Goal: Transaction & Acquisition: Purchase product/service

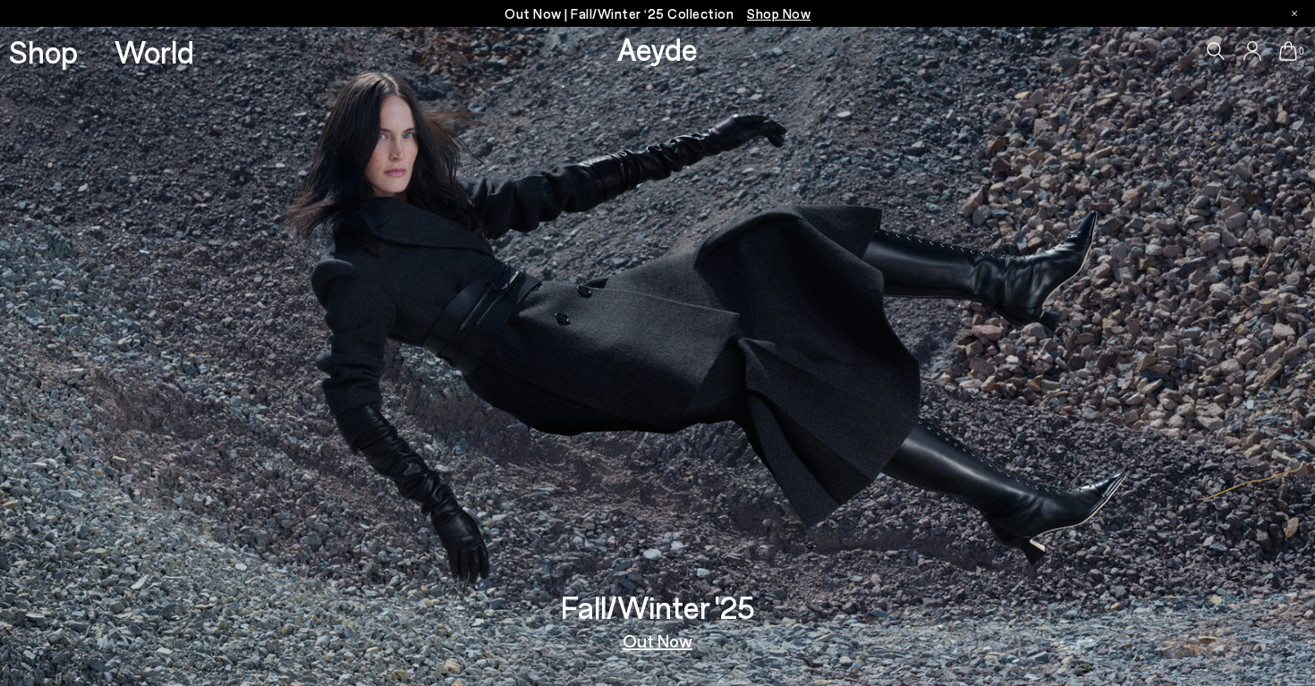
click at [1207, 47] on icon at bounding box center [1215, 51] width 18 height 18
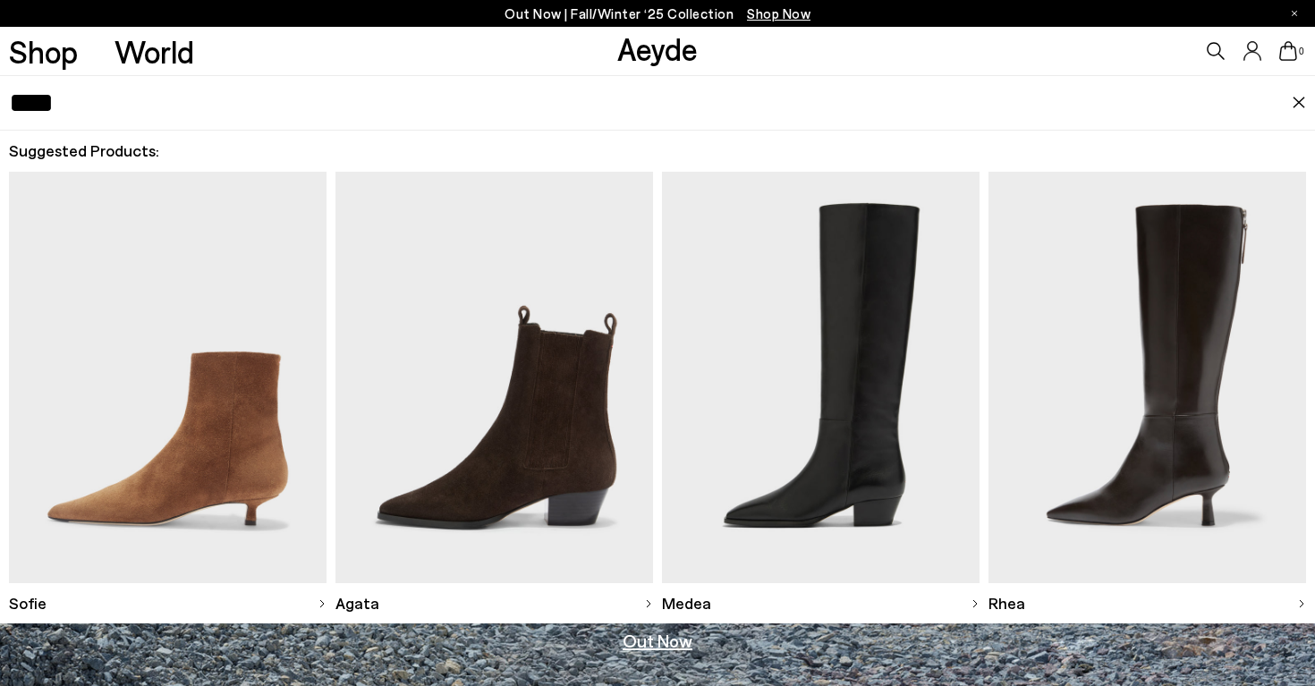
type input "*****"
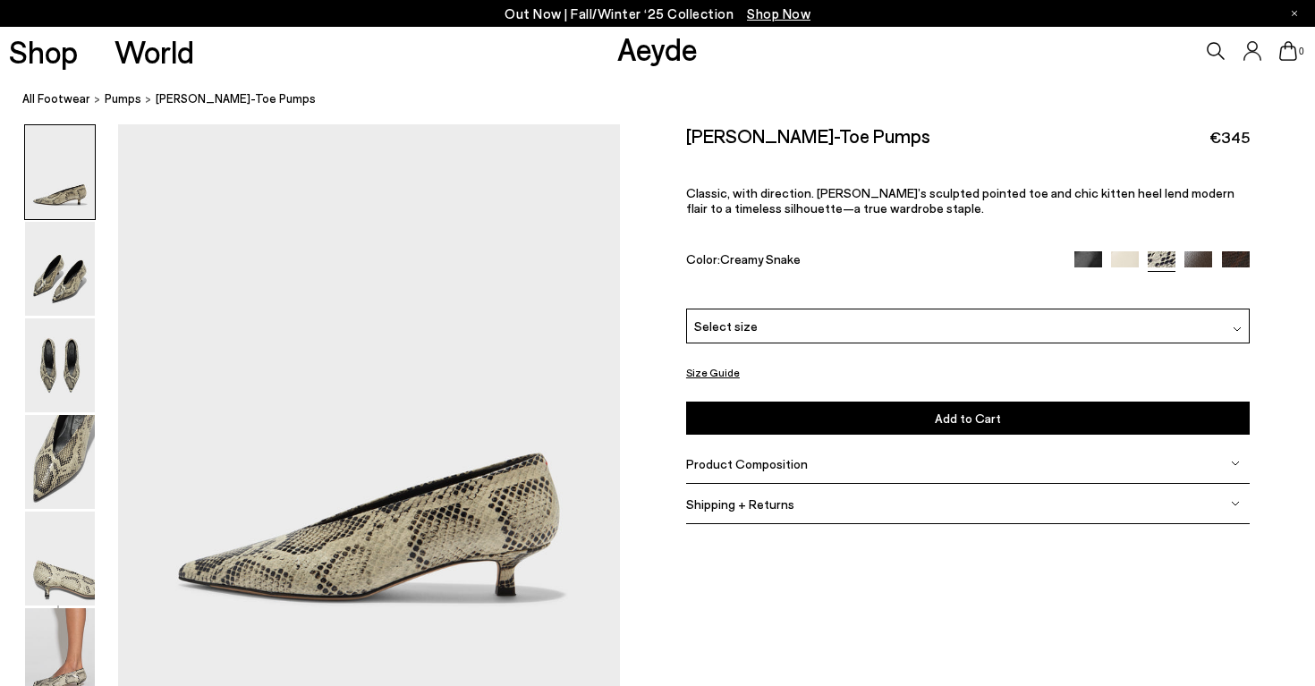
scroll to position [95, 0]
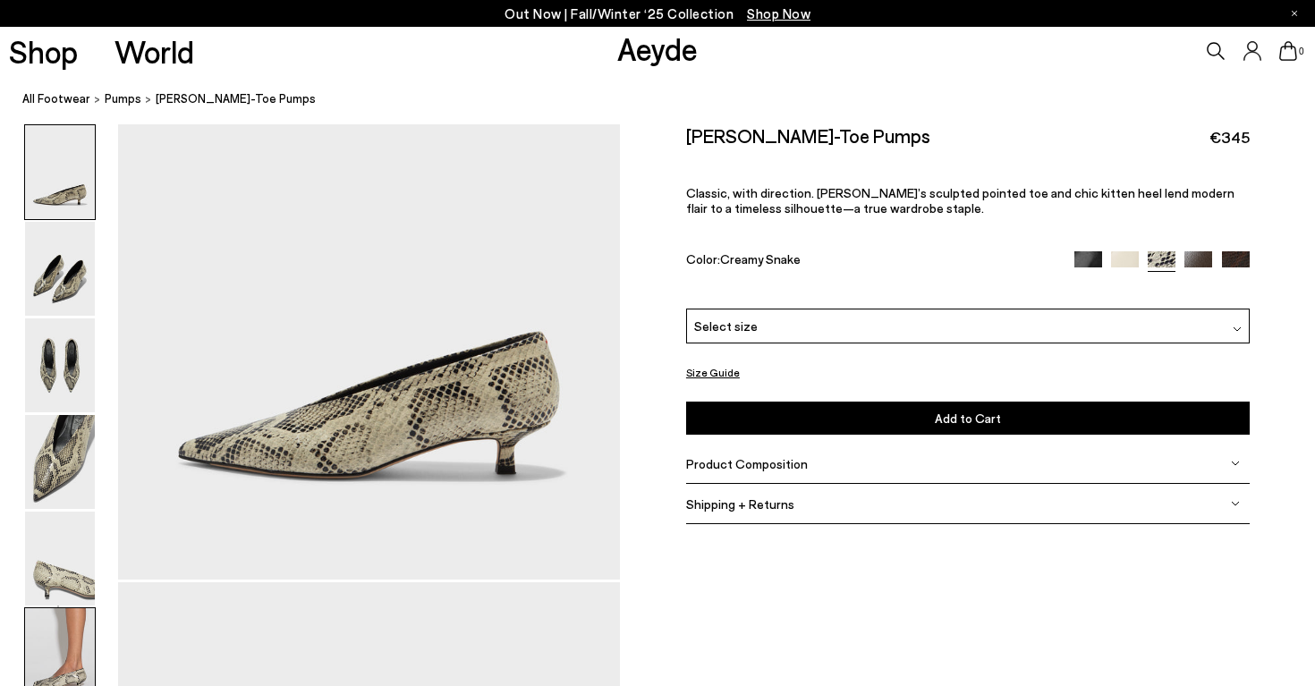
click at [63, 612] on img at bounding box center [60, 655] width 70 height 94
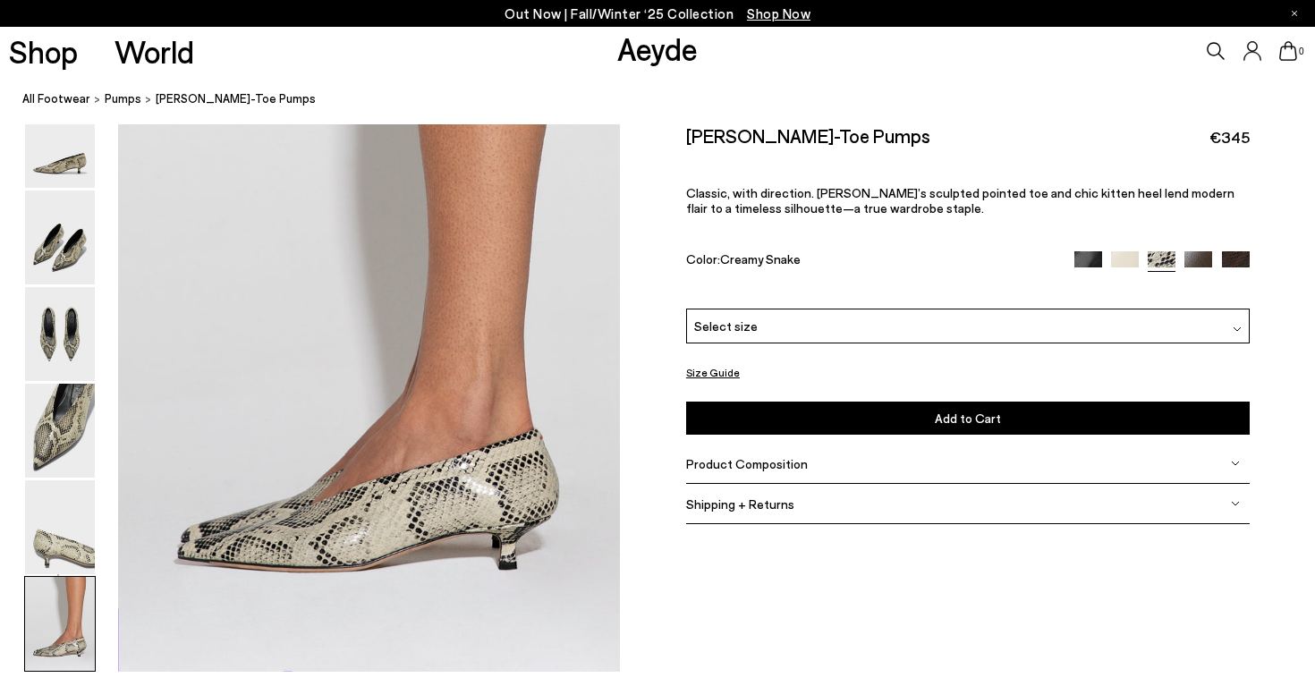
scroll to position [3484, 0]
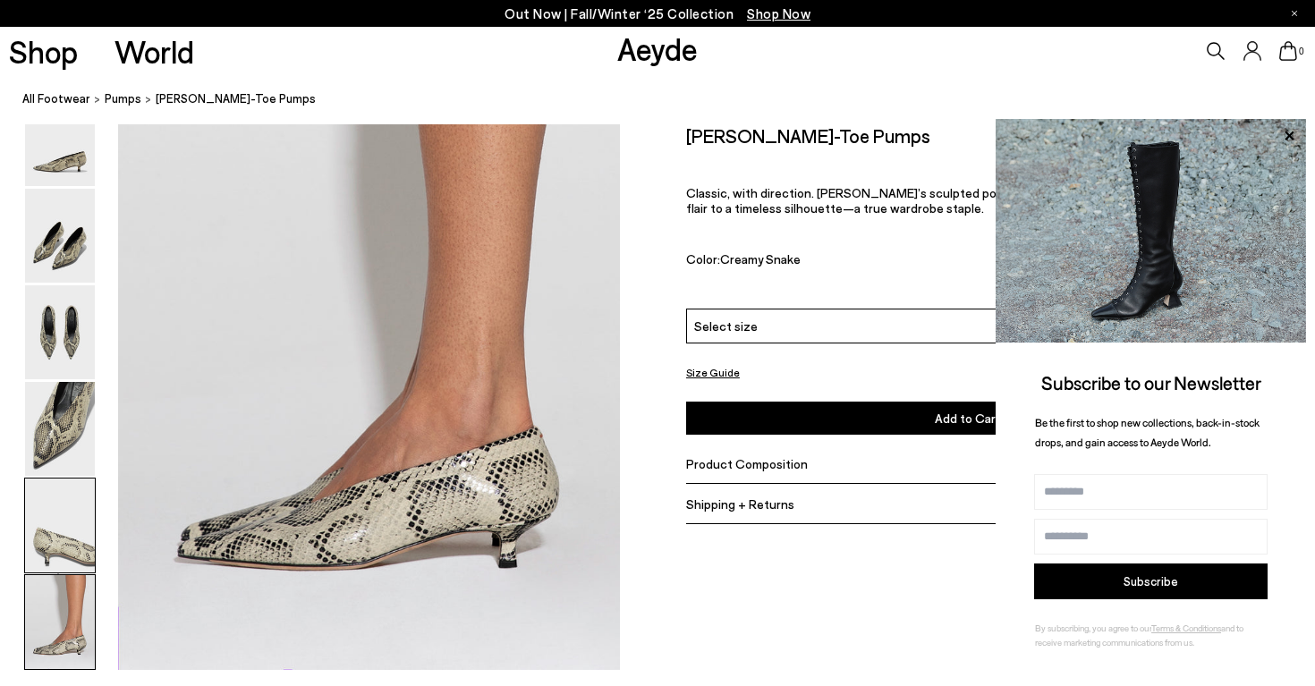
click at [62, 528] on img at bounding box center [60, 525] width 70 height 94
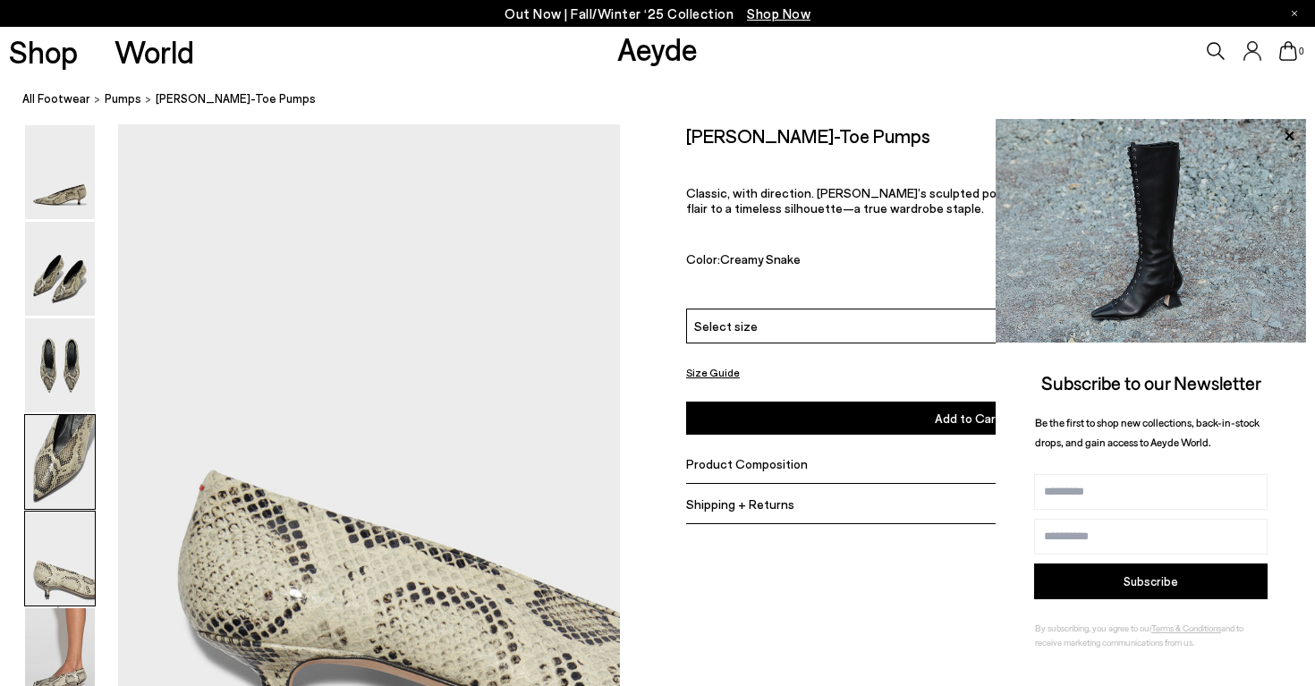
click at [67, 449] on img at bounding box center [60, 462] width 70 height 94
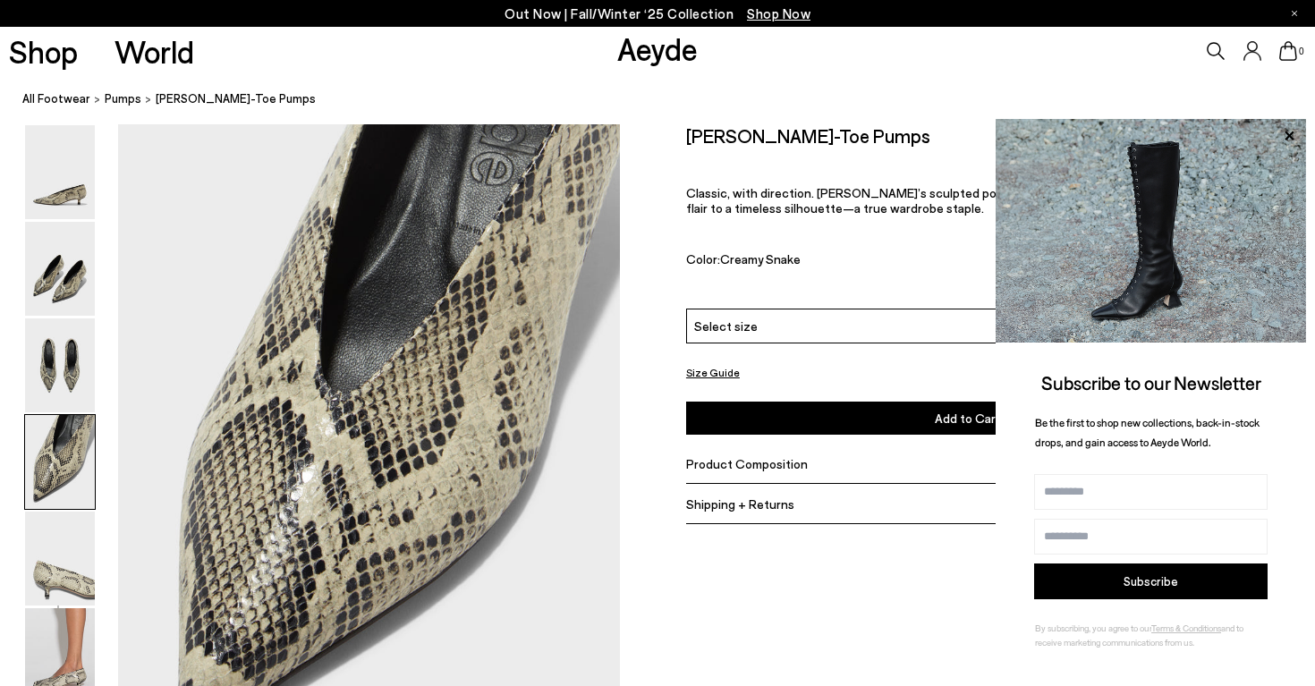
scroll to position [2017, 0]
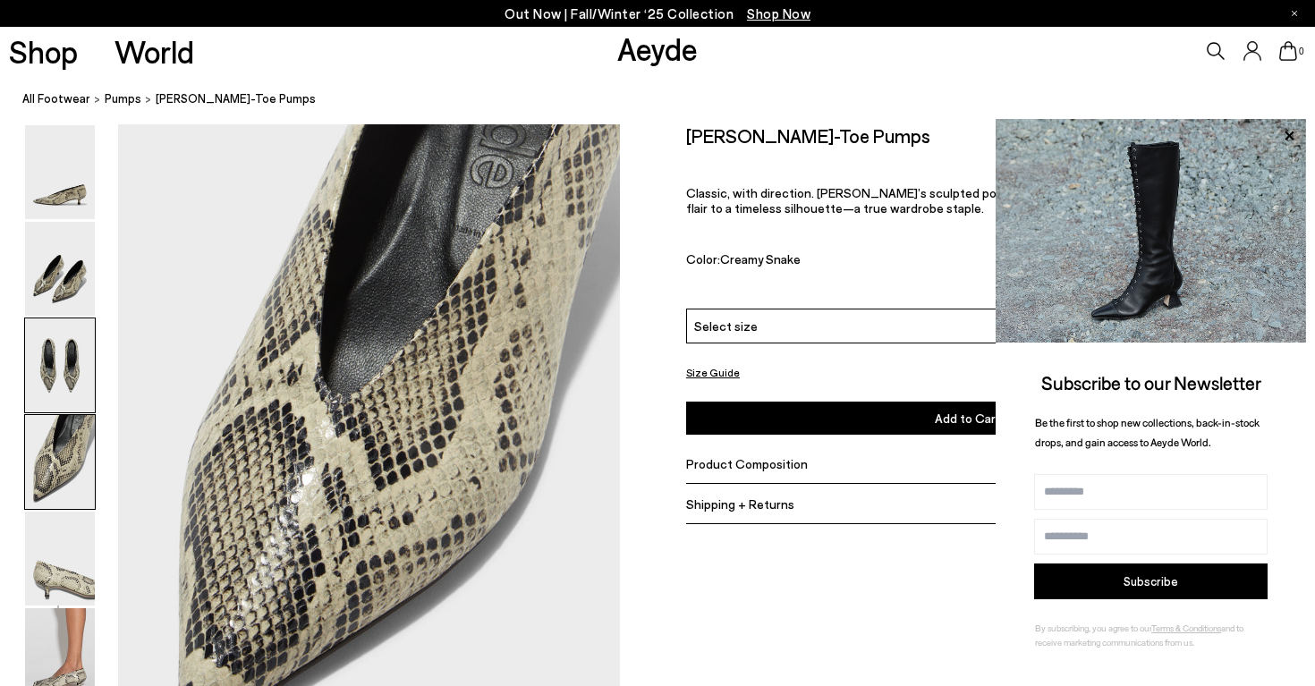
click at [73, 352] on img at bounding box center [60, 365] width 70 height 94
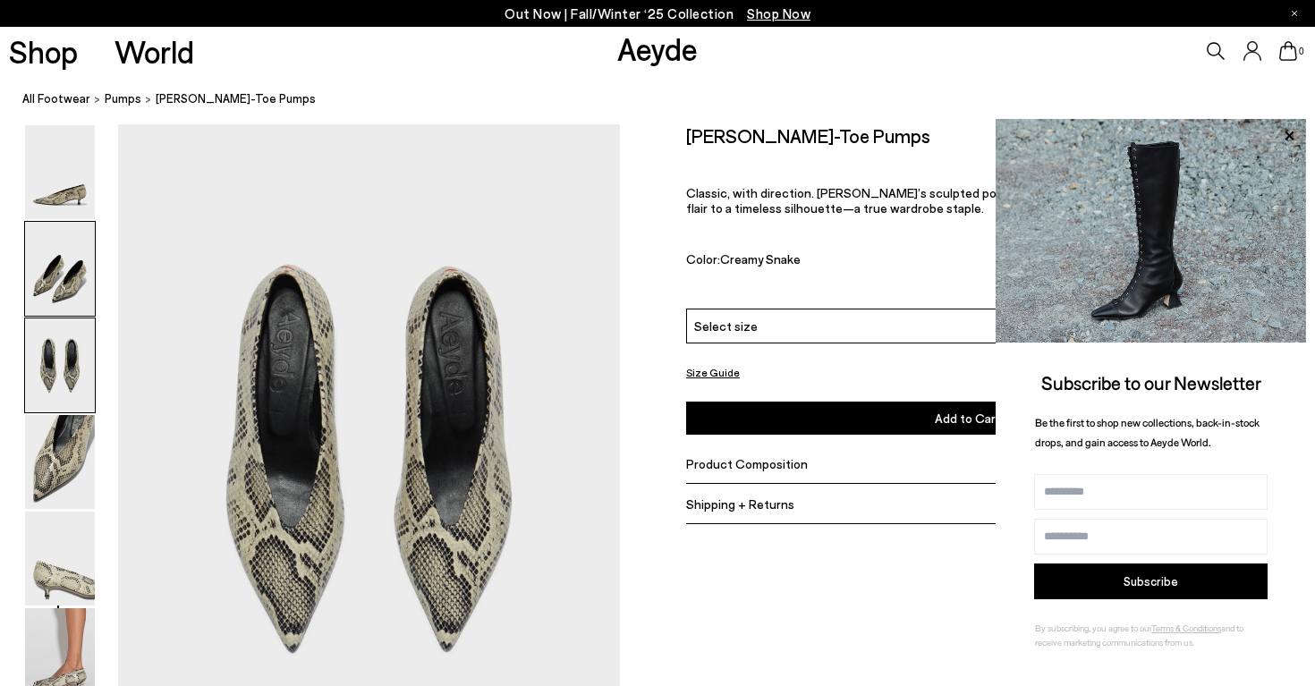
click at [80, 270] on img at bounding box center [60, 269] width 70 height 94
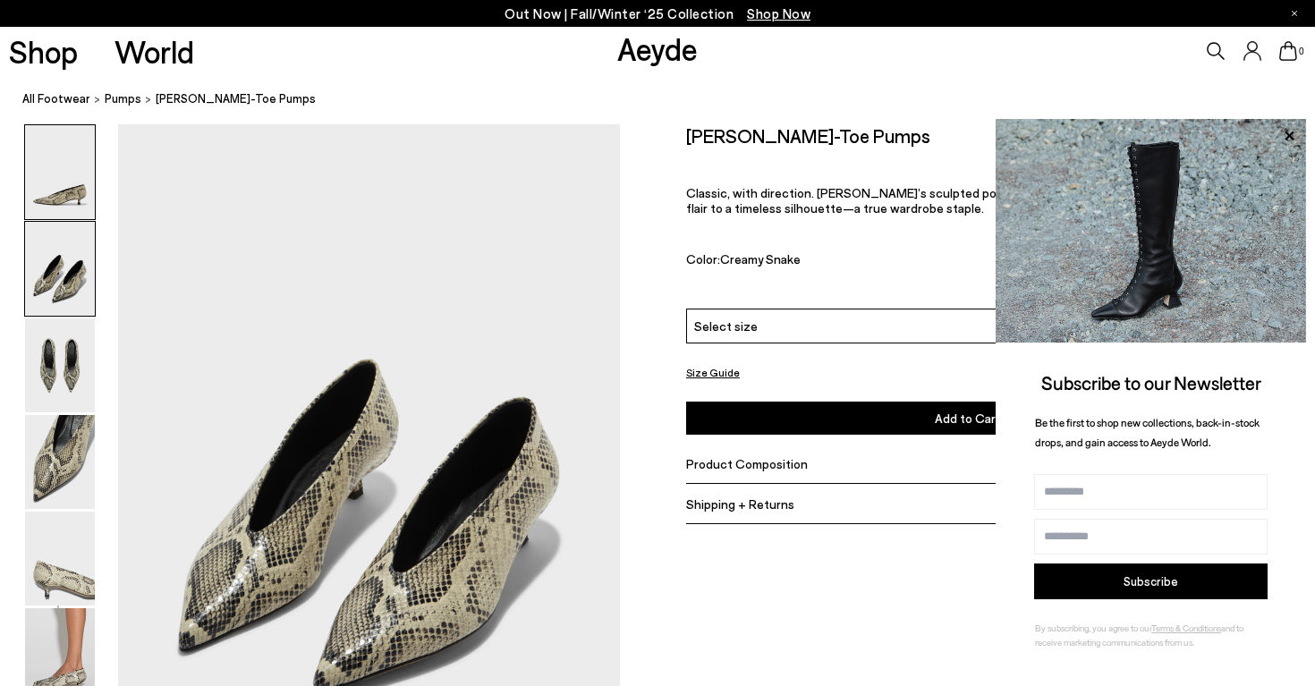
click at [80, 206] on img at bounding box center [60, 172] width 70 height 94
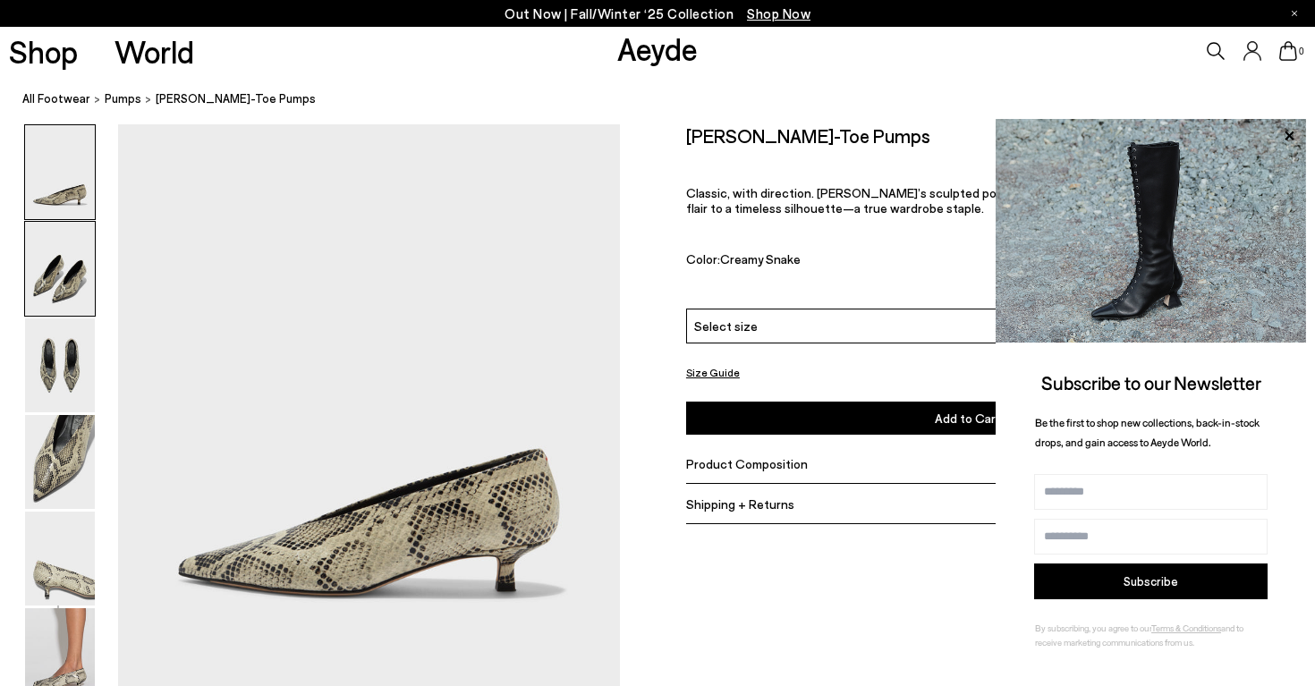
scroll to position [0, 0]
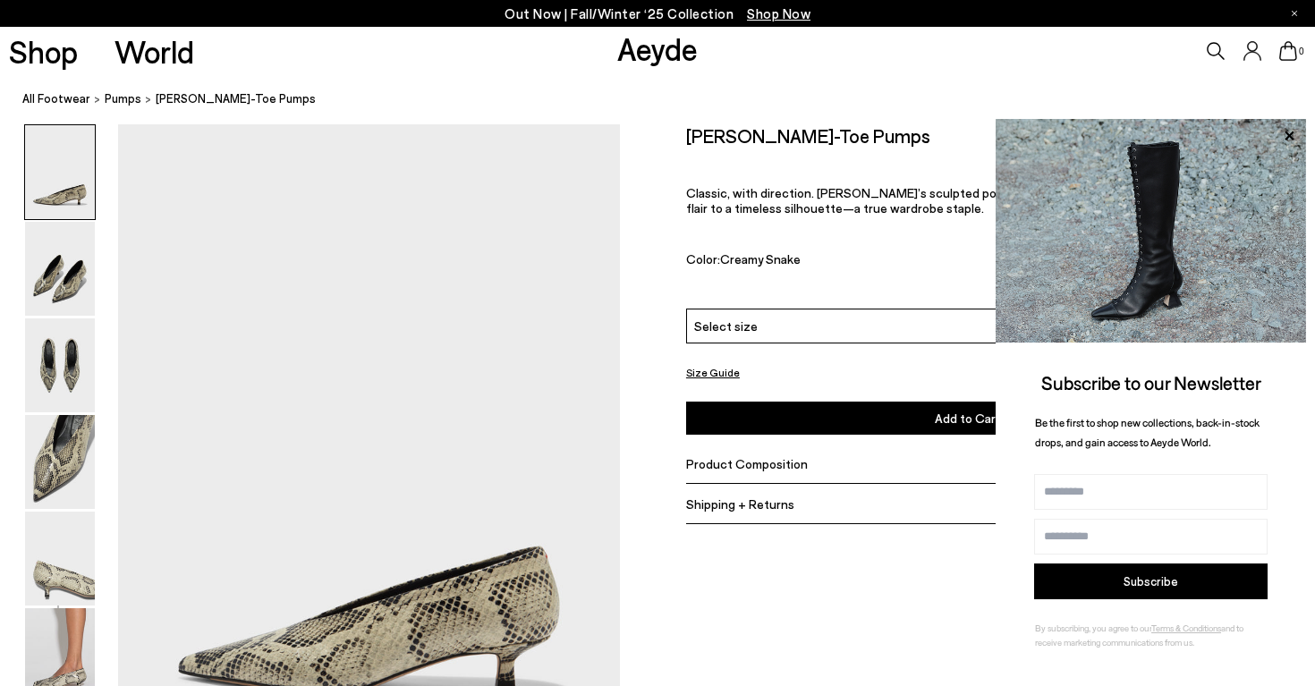
click at [86, 136] on img at bounding box center [60, 172] width 70 height 94
